Goal: Information Seeking & Learning: Learn about a topic

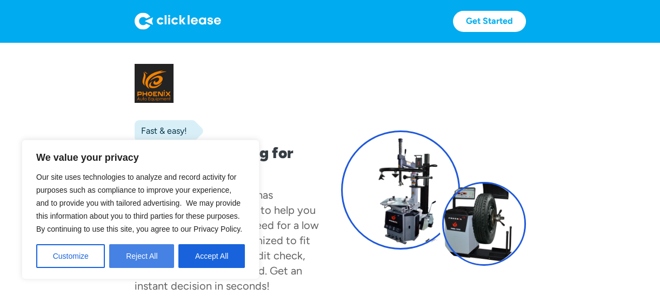
click at [133, 254] on button "Reject All" at bounding box center [141, 256] width 65 height 24
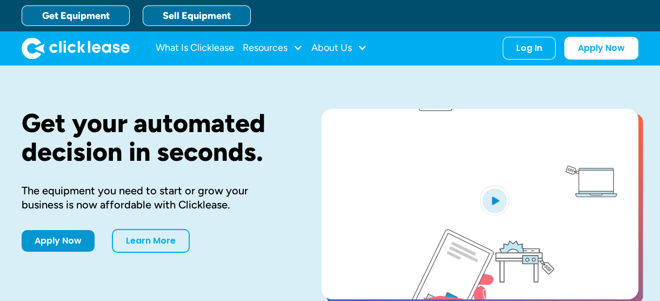
click at [209, 18] on link "Sell Equipment" at bounding box center [197, 15] width 108 height 21
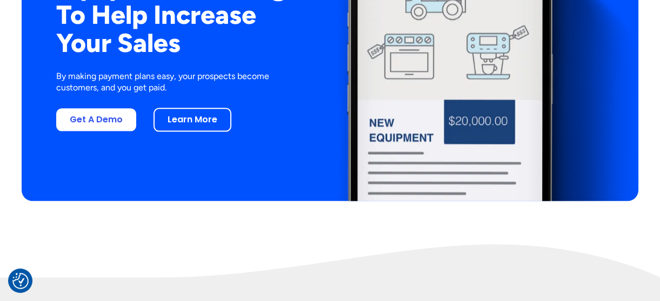
scroll to position [2164, 0]
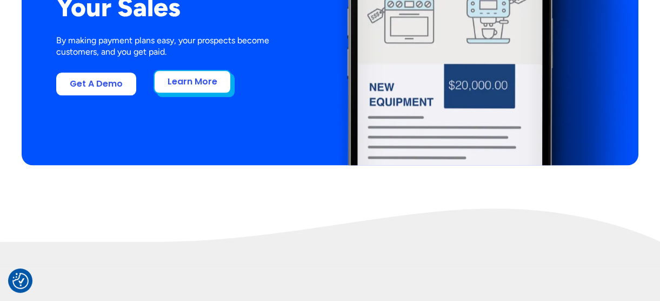
click at [223, 81] on link "Learn More" at bounding box center [193, 82] width 78 height 24
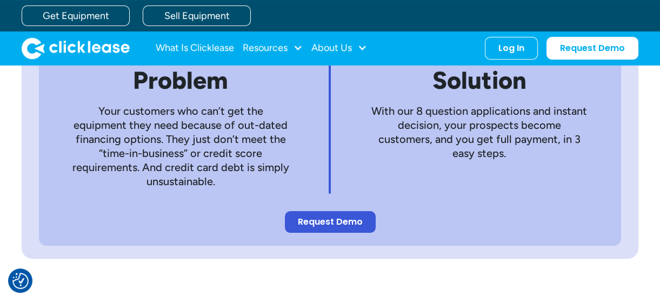
scroll to position [590, 0]
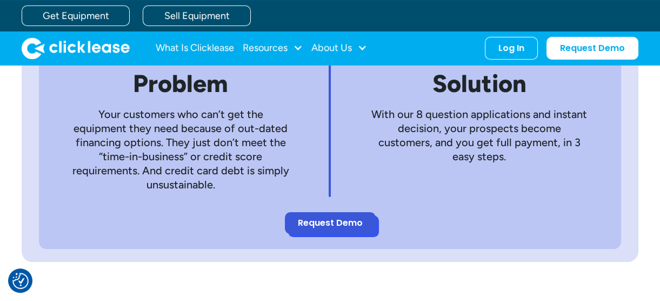
click at [362, 221] on link "Request Demo" at bounding box center [330, 223] width 91 height 22
